Goal: Task Accomplishment & Management: Manage account settings

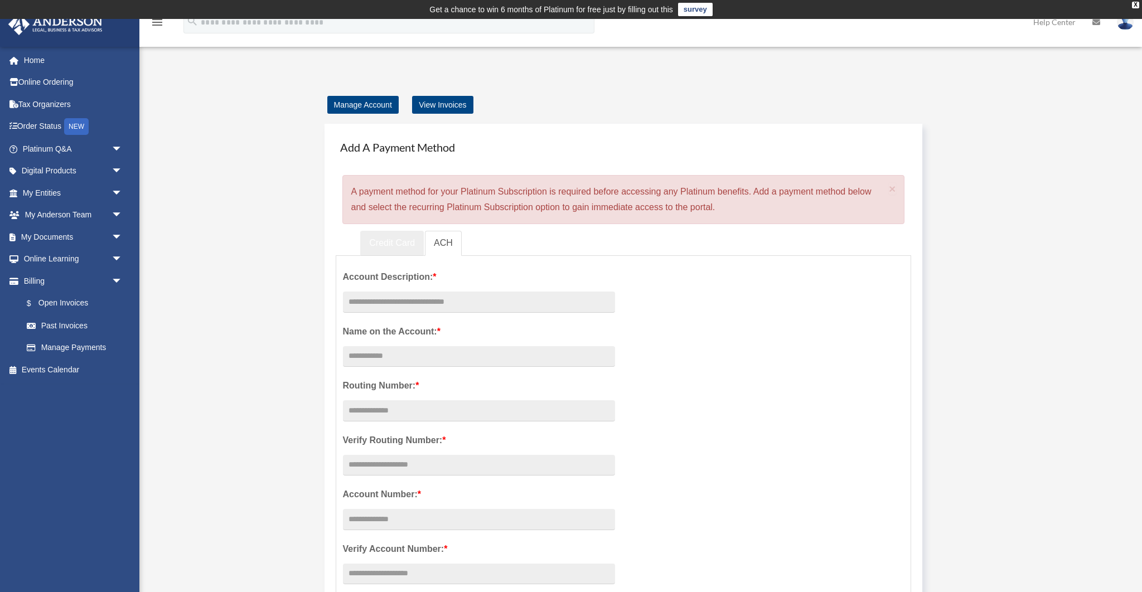
click at [405, 234] on link "Credit Card" at bounding box center [392, 243] width 64 height 25
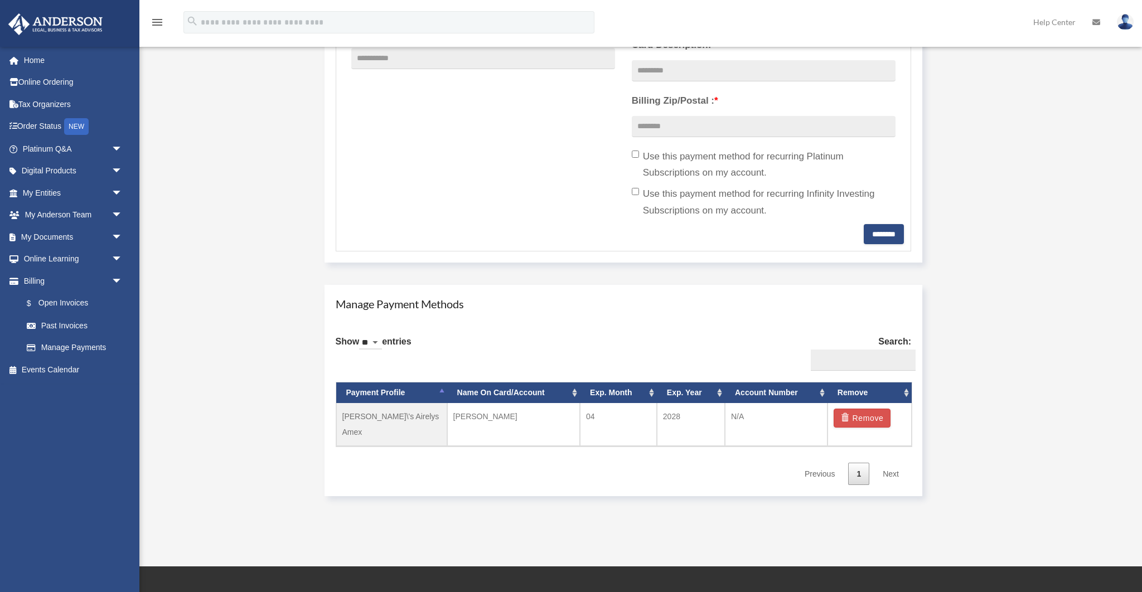
scroll to position [580, 0]
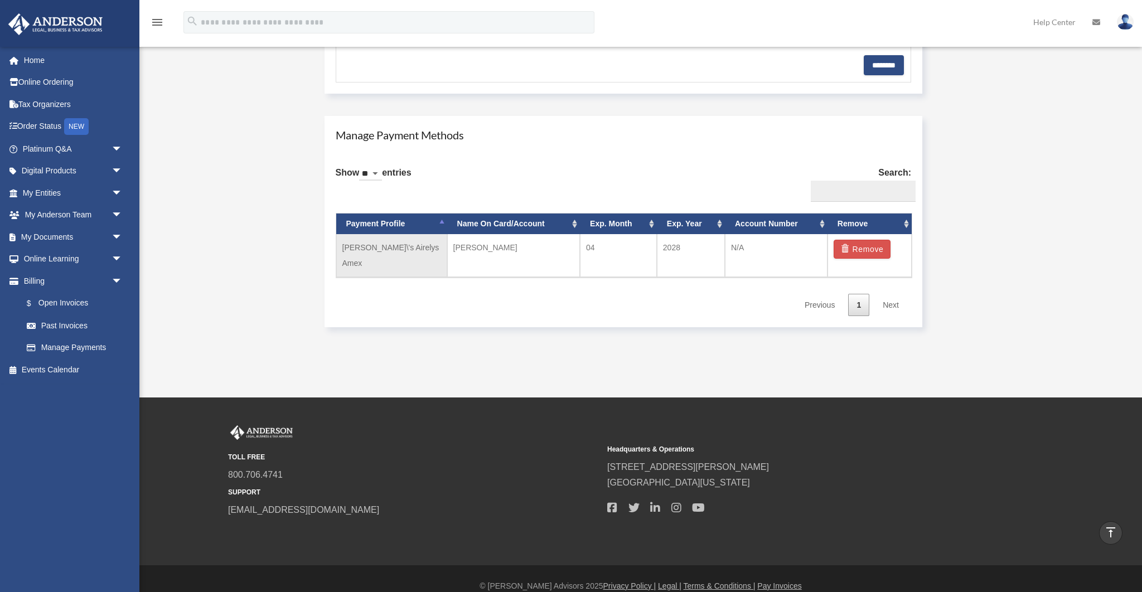
click at [401, 247] on td "[PERSON_NAME]\'s Airelys Amex" at bounding box center [391, 255] width 111 height 43
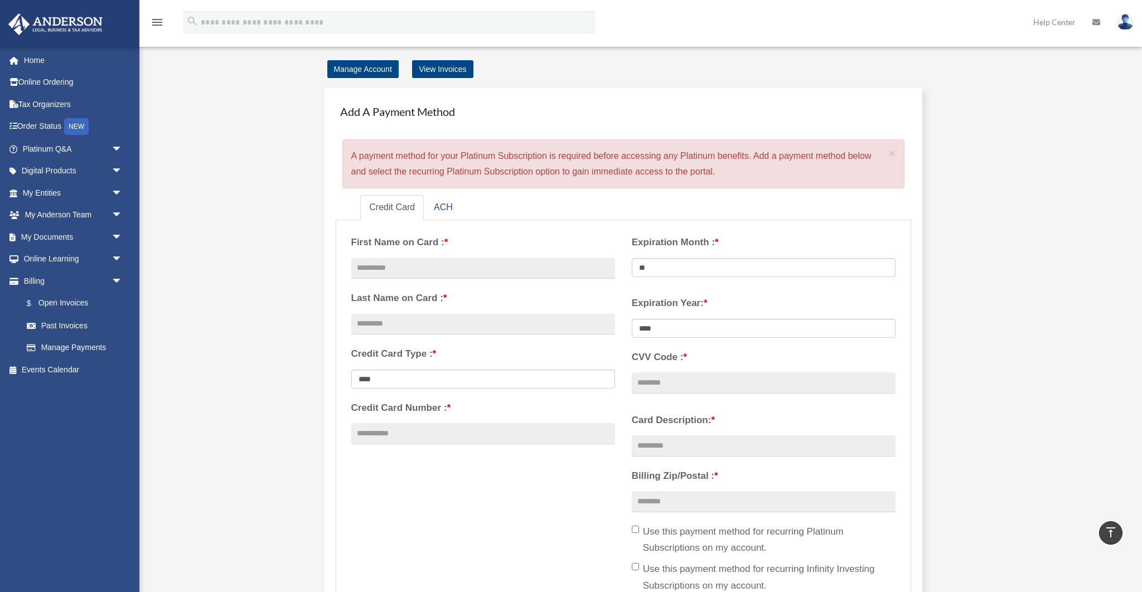
scroll to position [21, 0]
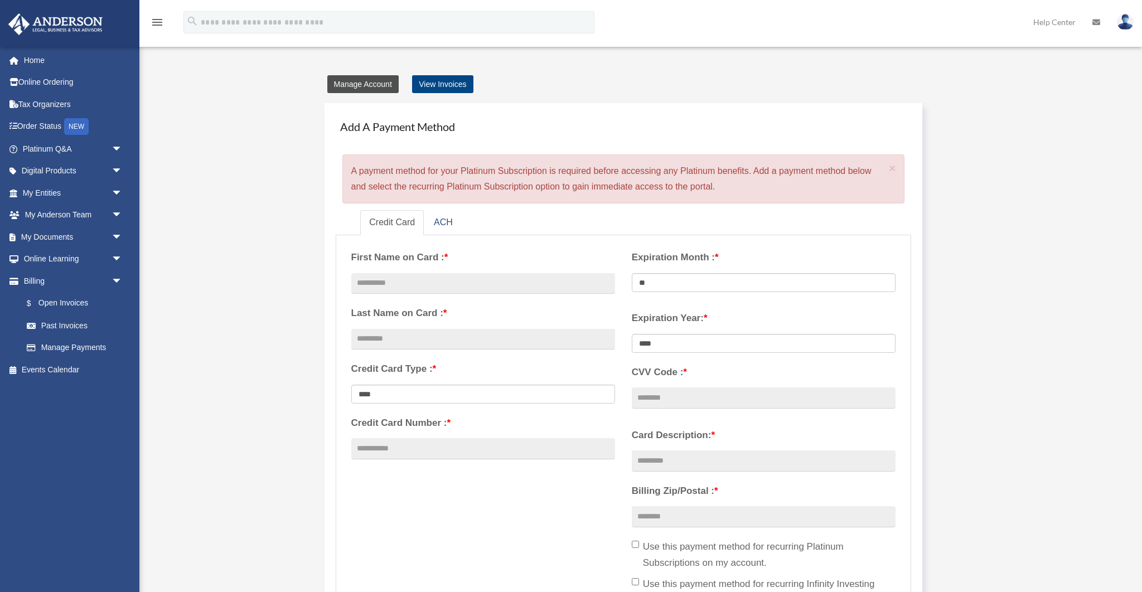
click at [374, 88] on link "Manage Account" at bounding box center [362, 84] width 71 height 18
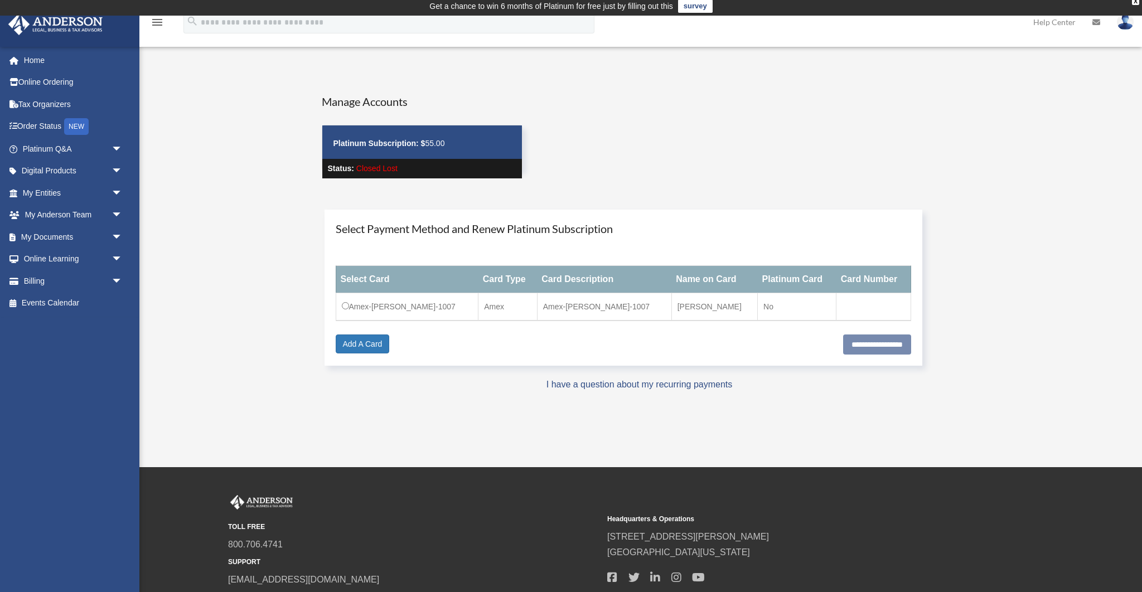
scroll to position [2, 0]
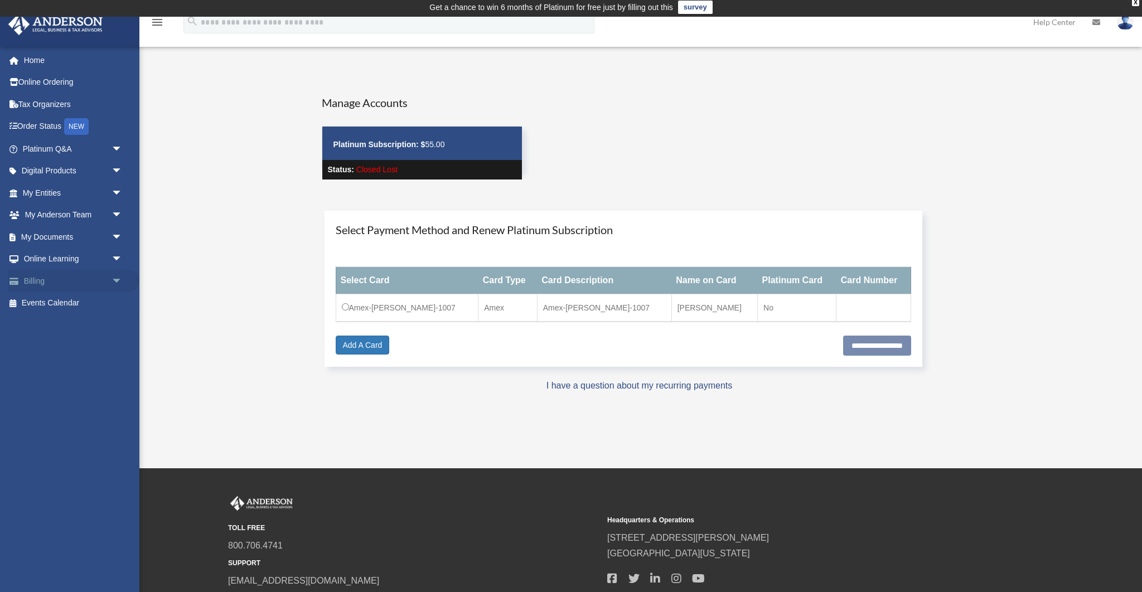
click at [49, 280] on link "Billing arrow_drop_down" at bounding box center [74, 281] width 132 height 22
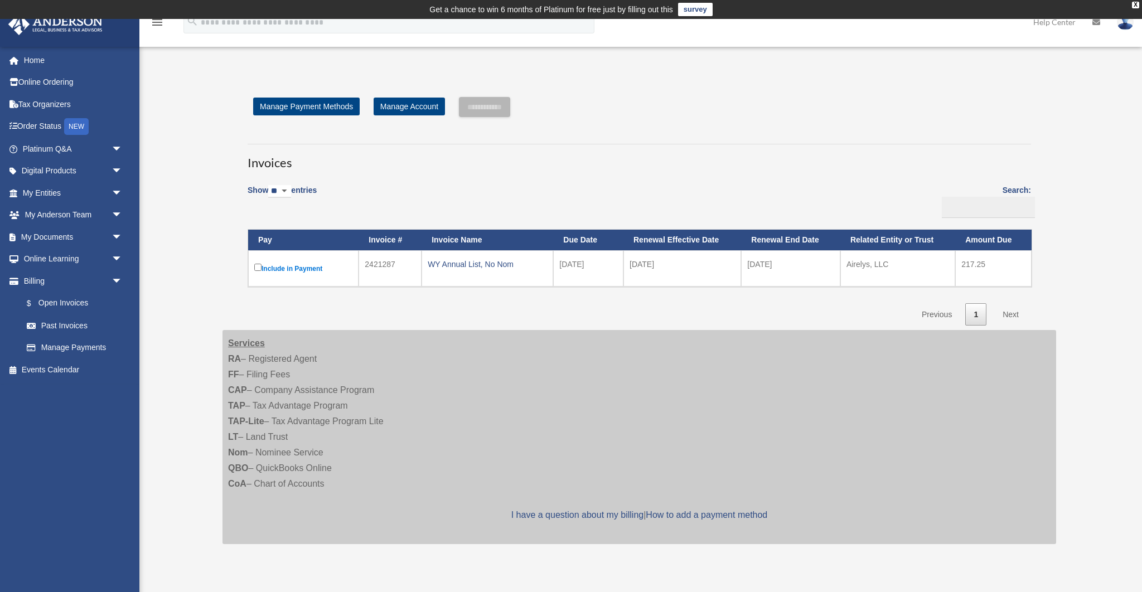
click at [321, 268] on label "Include in Payment" at bounding box center [303, 268] width 98 height 14
click at [65, 306] on link "$ Open Invoices" at bounding box center [78, 303] width 124 height 23
click at [64, 324] on link "Past Invoices" at bounding box center [78, 325] width 124 height 22
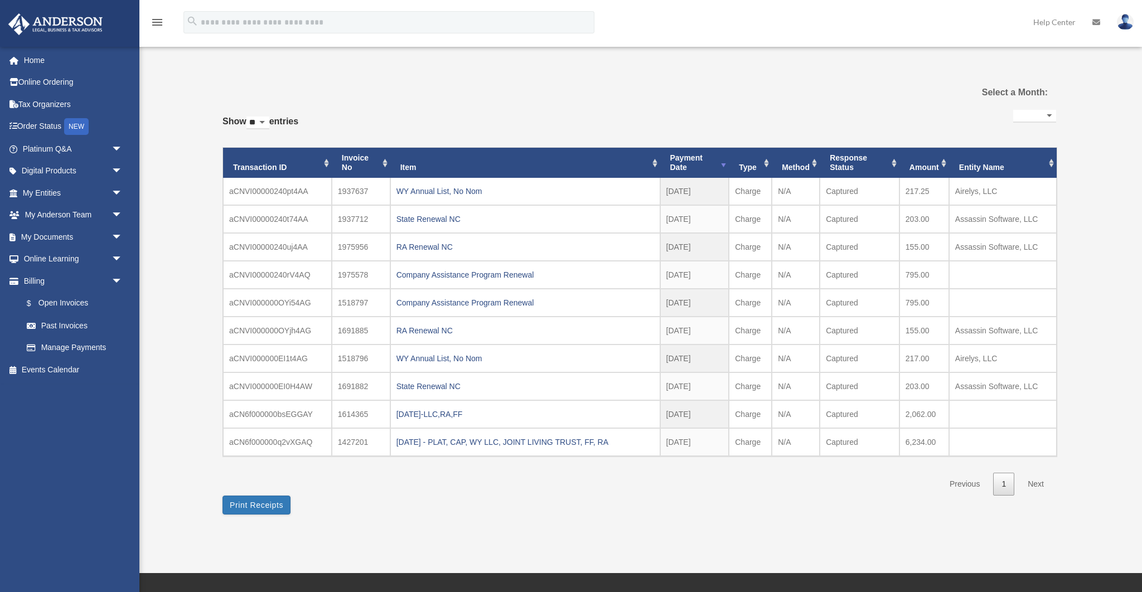
select select
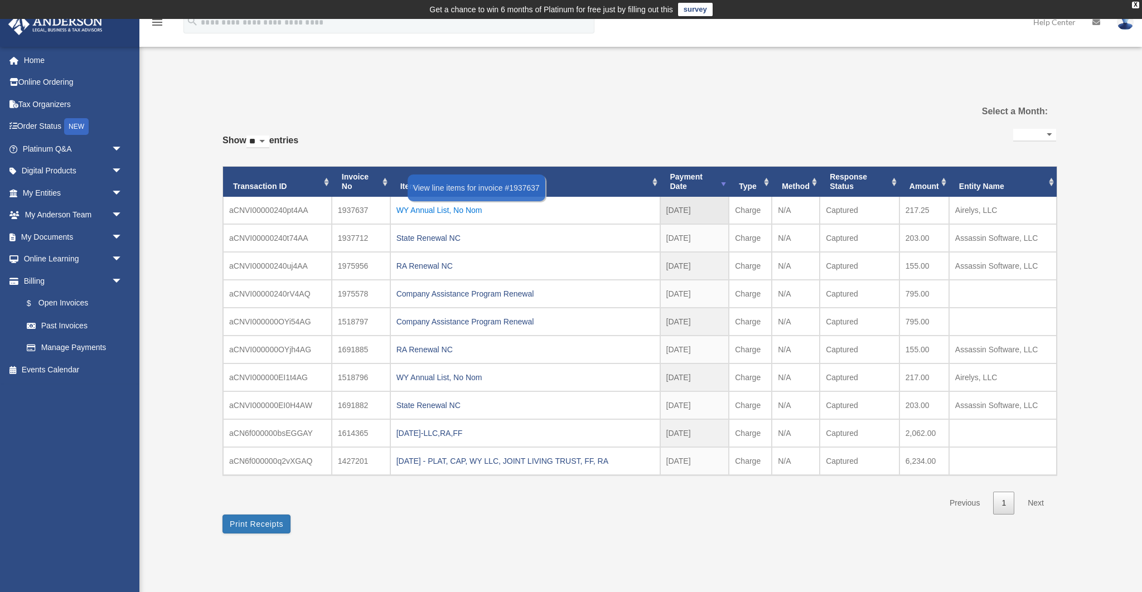
click at [435, 209] on div "WY Annual List, No Nom" at bounding box center [525, 210] width 258 height 16
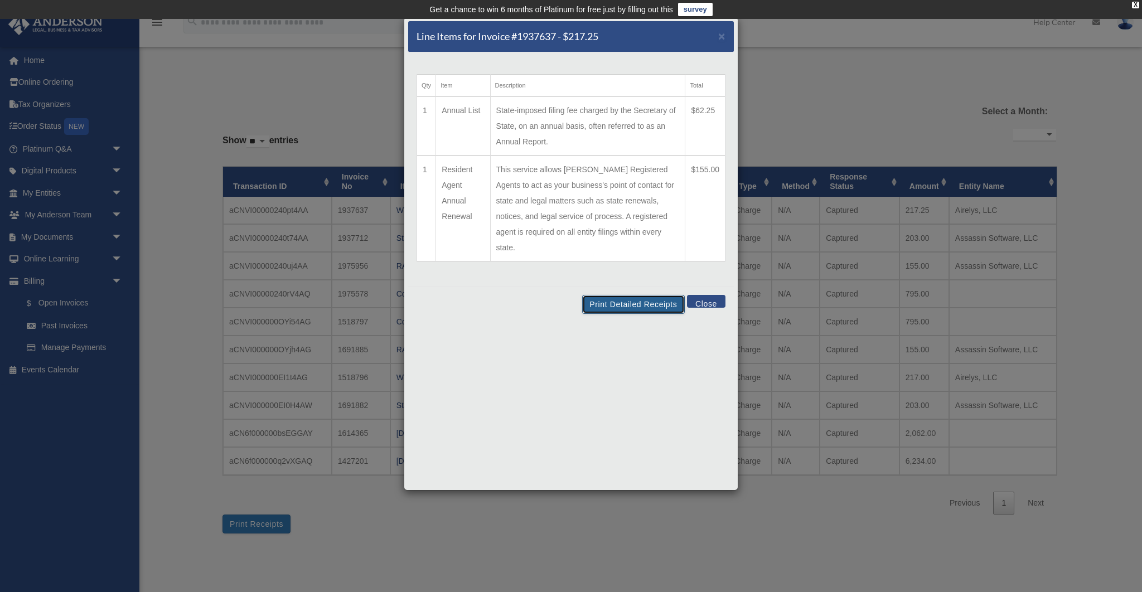
click at [628, 295] on button "Print Detailed Receipts" at bounding box center [633, 304] width 102 height 19
click at [721, 37] on span "×" at bounding box center [721, 36] width 7 height 13
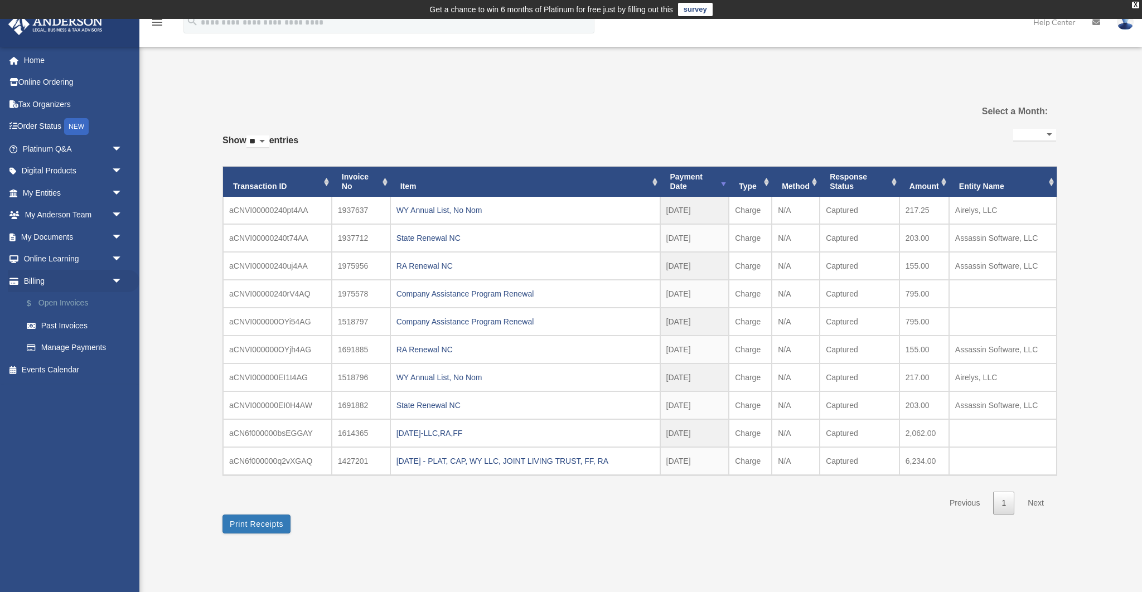
click at [50, 301] on link "$ Open Invoices" at bounding box center [78, 303] width 124 height 23
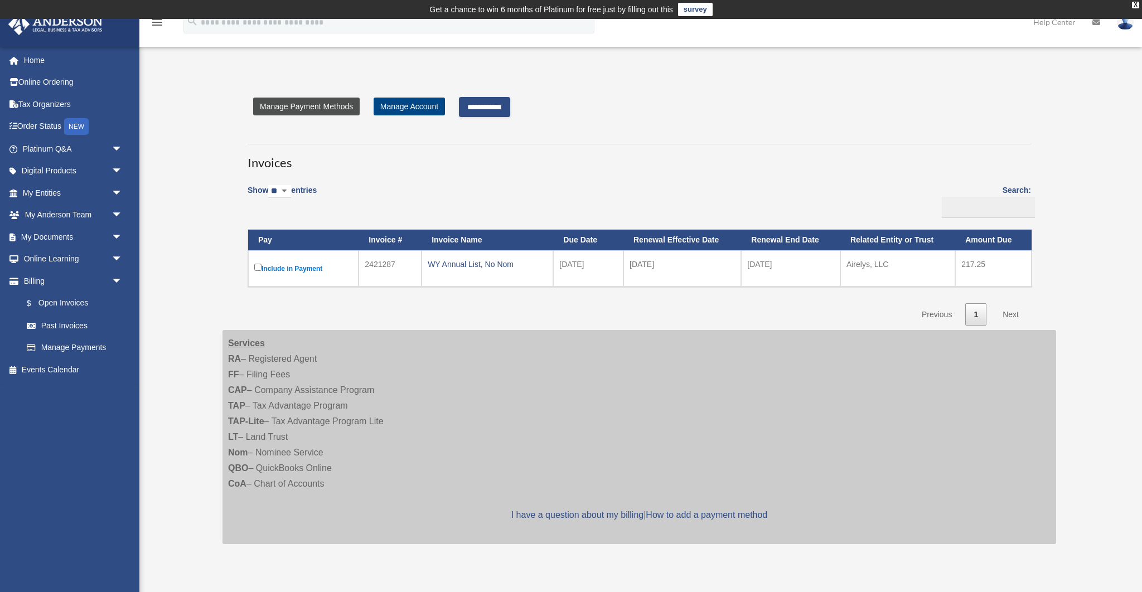
click at [274, 107] on link "Manage Payment Methods" at bounding box center [306, 107] width 106 height 18
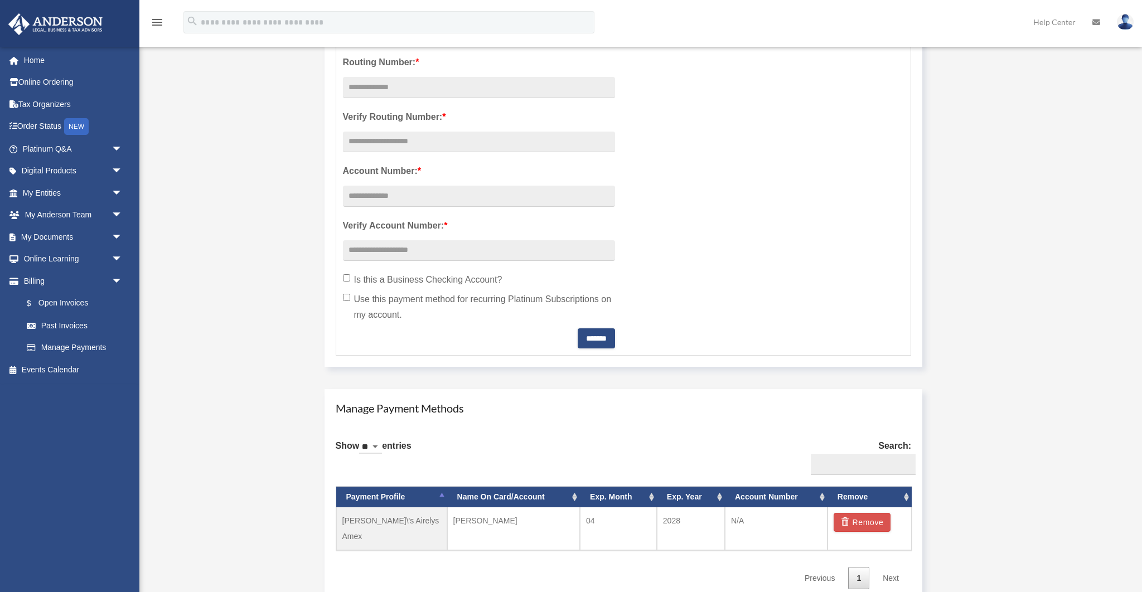
scroll to position [403, 0]
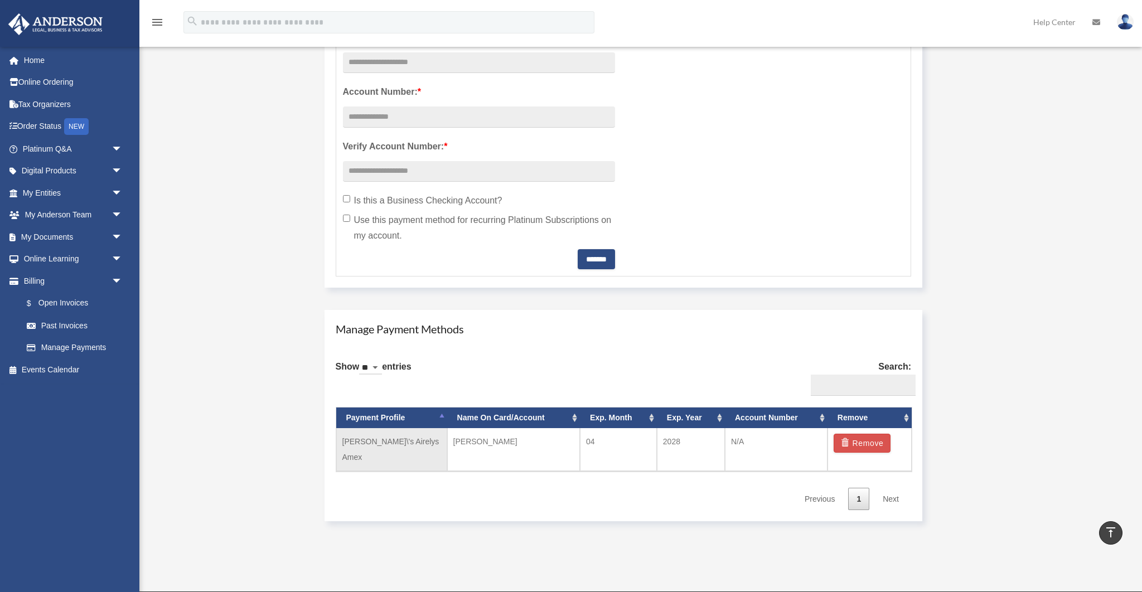
click at [399, 439] on td "[PERSON_NAME]\'s Airelys Amex" at bounding box center [391, 449] width 111 height 43
click at [398, 444] on td "[PERSON_NAME]\'s Airelys Amex" at bounding box center [391, 449] width 111 height 43
click at [487, 444] on td "[PERSON_NAME]" at bounding box center [513, 449] width 133 height 43
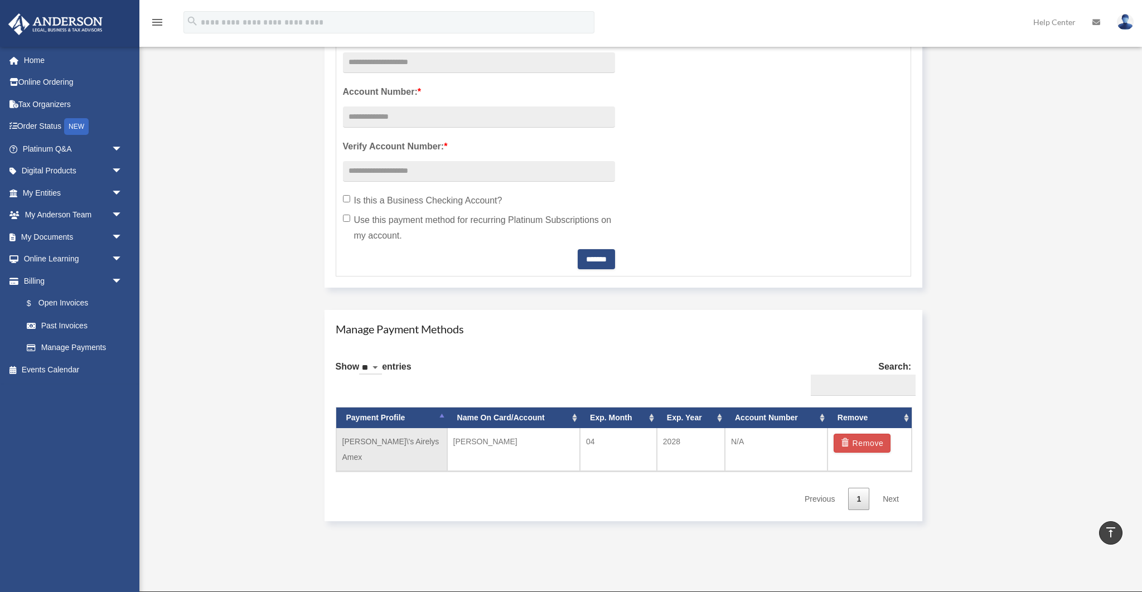
click at [393, 443] on td "[PERSON_NAME]\'s Airelys Amex" at bounding box center [391, 449] width 111 height 43
click at [487, 442] on td "[PERSON_NAME]" at bounding box center [513, 449] width 133 height 43
click at [366, 435] on td "[PERSON_NAME]\'s Airelys Amex" at bounding box center [391, 449] width 111 height 43
